Goal: Task Accomplishment & Management: Manage account settings

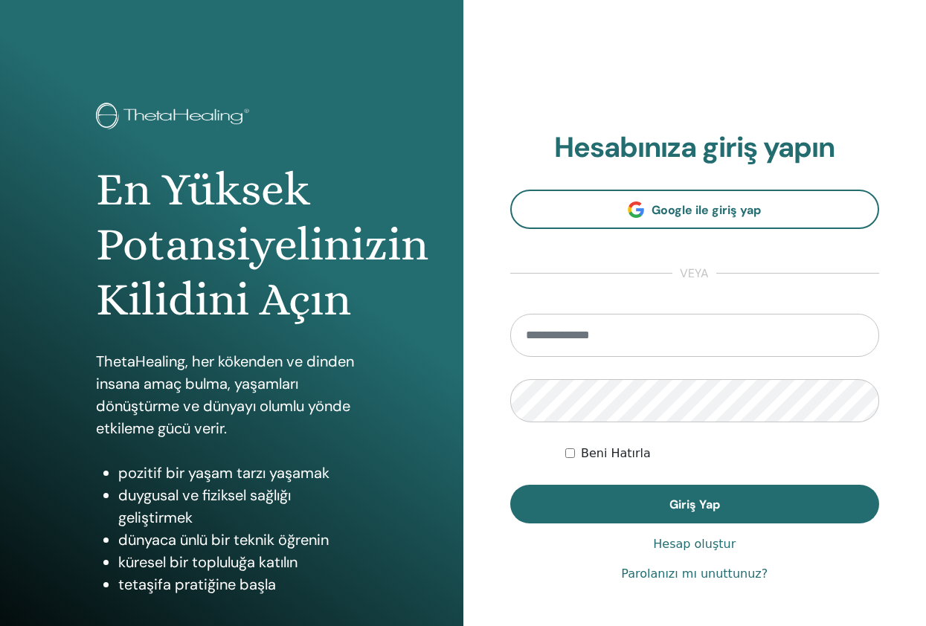
click at [622, 331] on input "email" at bounding box center [695, 335] width 370 height 43
type input "**********"
click at [510, 485] on button "Giriş Yap" at bounding box center [695, 504] width 370 height 39
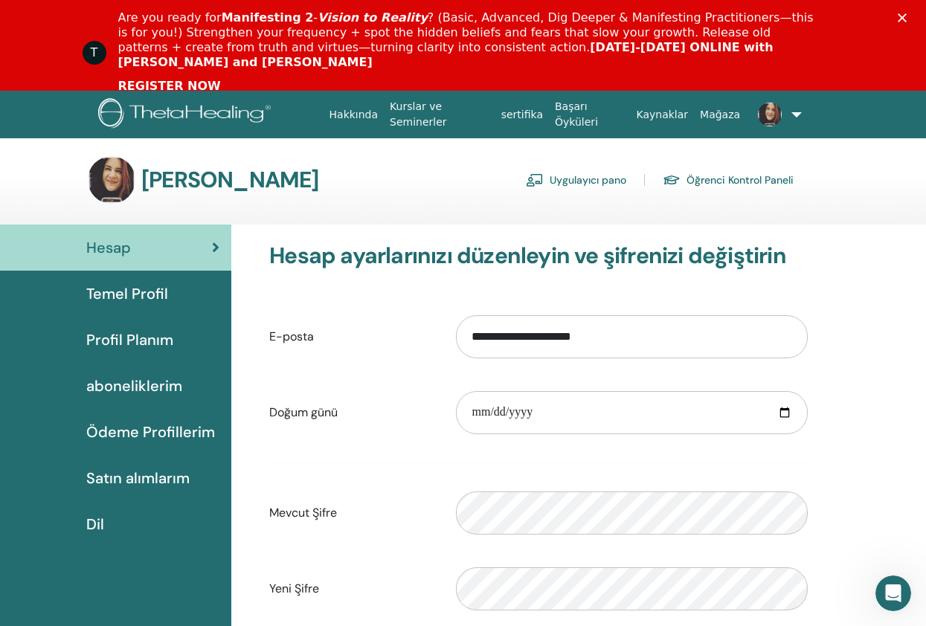
click at [177, 79] on link "REGISTER NOW" at bounding box center [169, 87] width 103 height 16
click at [133, 291] on span "Temel Profil" at bounding box center [127, 294] width 82 height 22
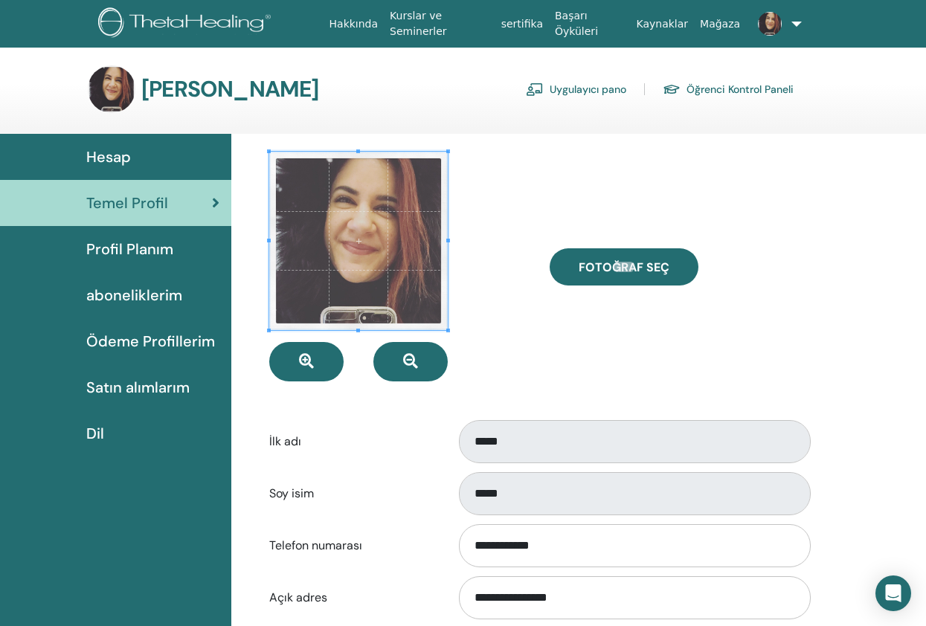
click at [132, 248] on span "Profil Planım" at bounding box center [129, 249] width 87 height 22
